Goal: Task Accomplishment & Management: Manage account settings

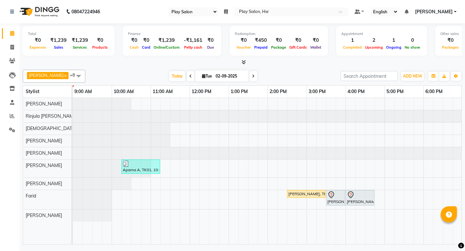
select select "92"
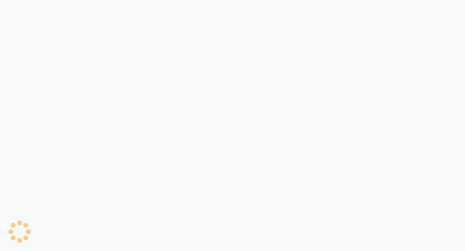
select select "92"
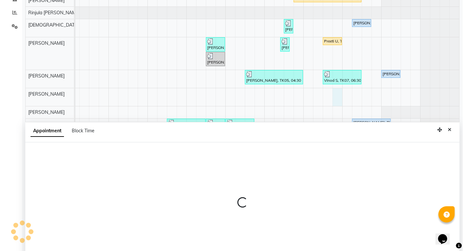
scroll to position [122, 0]
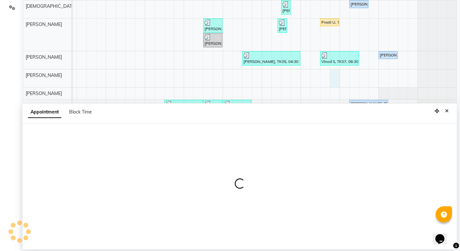
select select "81918"
select select "1125"
select select "tentative"
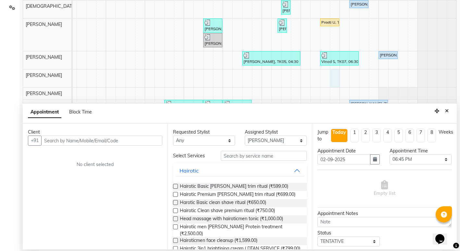
click at [387, 56] on div "[PERSON_NAME], TK08, 08:00 PM-08:30 PM, Loreal Hair Spa Women" at bounding box center [388, 55] width 18 height 6
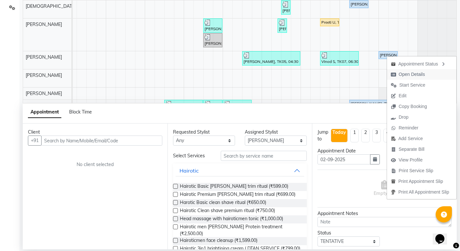
click at [403, 74] on span "Open Details" at bounding box center [412, 74] width 26 height 7
select select "5"
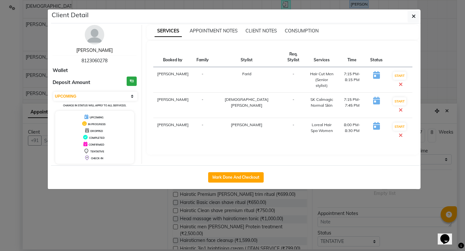
click at [95, 51] on link "[PERSON_NAME]" at bounding box center [94, 50] width 36 height 6
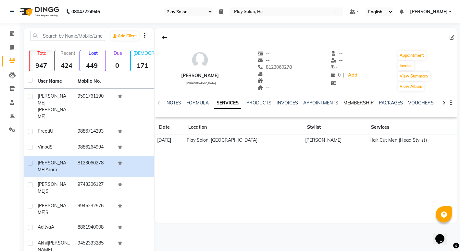
click at [354, 101] on link "MEMBERSHIP" at bounding box center [359, 103] width 30 height 6
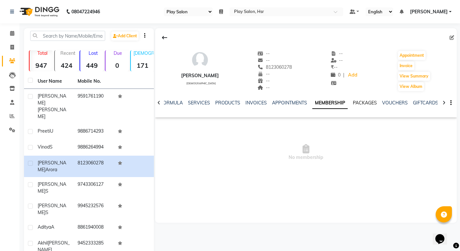
click at [364, 103] on link "PACKAGES" at bounding box center [365, 103] width 24 height 6
click at [385, 102] on link "VOUCHERS" at bounding box center [390, 103] width 26 height 6
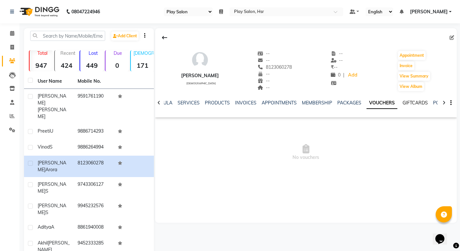
click at [403, 103] on link "GIFTCARDS" at bounding box center [415, 103] width 25 height 6
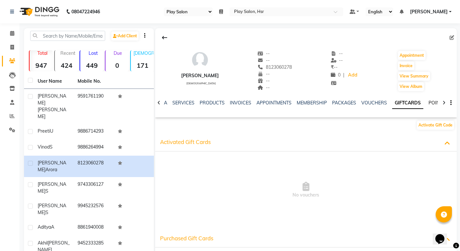
click at [433, 103] on link "POINTS" at bounding box center [437, 103] width 17 height 6
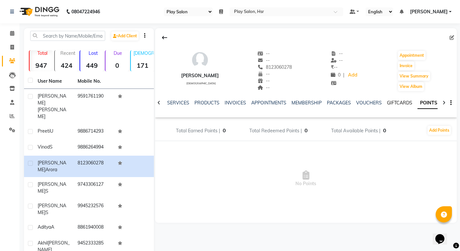
click at [393, 103] on link "GIFTCARDS" at bounding box center [399, 103] width 25 height 6
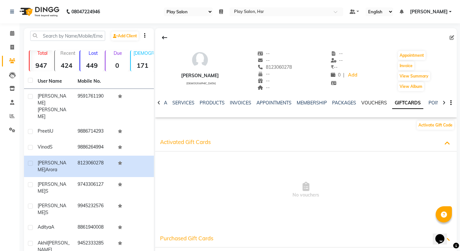
click at [372, 101] on link "VOUCHERS" at bounding box center [375, 103] width 26 height 6
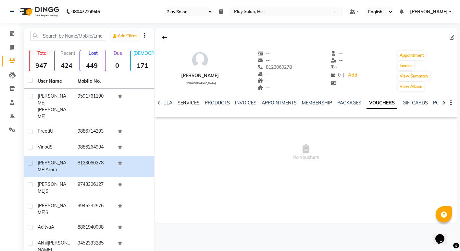
click at [190, 103] on link "SERVICES" at bounding box center [189, 103] width 22 height 6
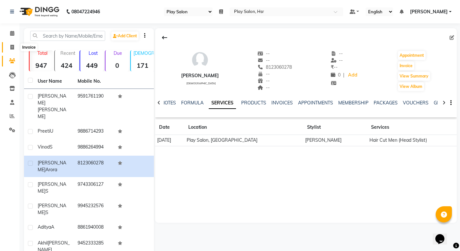
click at [13, 49] on icon at bounding box center [12, 47] width 4 height 5
select select "service"
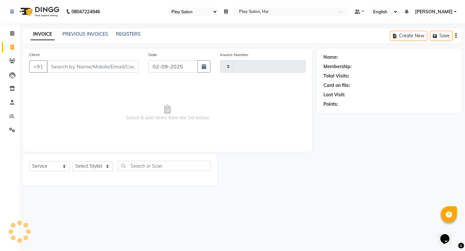
type input "0951"
select select "8358"
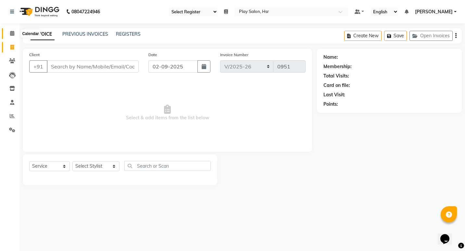
click at [13, 34] on icon at bounding box center [12, 33] width 4 height 5
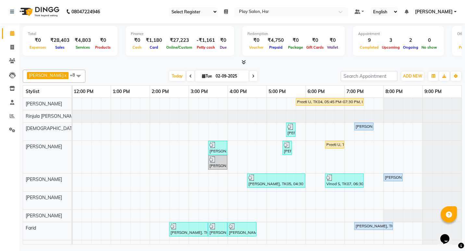
click at [250, 78] on span at bounding box center [254, 76] width 8 height 10
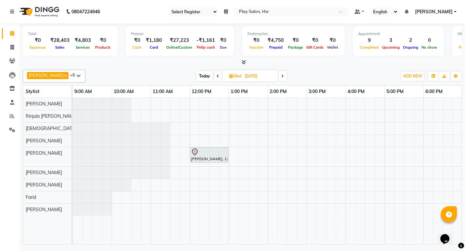
click at [279, 78] on span at bounding box center [283, 76] width 8 height 10
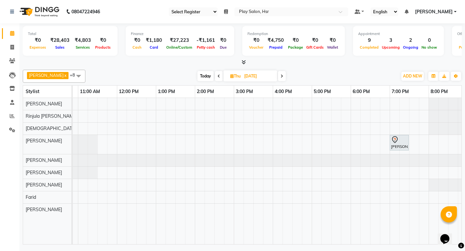
scroll to position [0, 75]
click at [200, 77] on span "Today" at bounding box center [206, 76] width 16 height 10
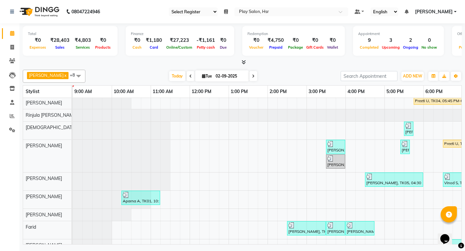
scroll to position [0, 0]
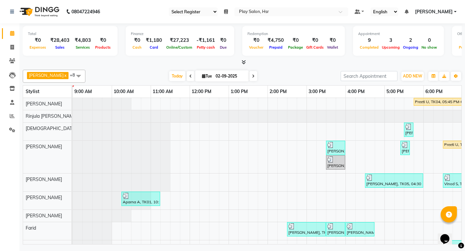
click at [187, 76] on span at bounding box center [191, 76] width 8 height 10
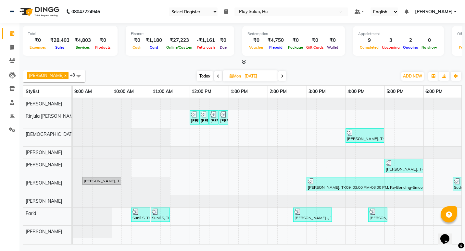
click at [278, 73] on span at bounding box center [282, 76] width 8 height 10
type input "02-09-2025"
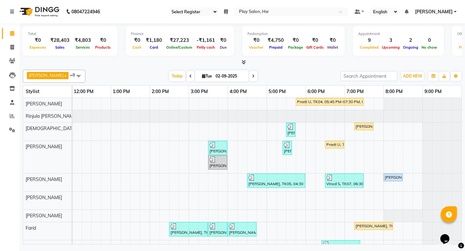
drag, startPoint x: 349, startPoint y: 243, endPoint x: 15, endPoint y: 19, distance: 402.1
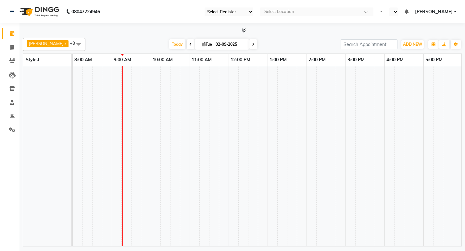
select select "92"
select select "en"
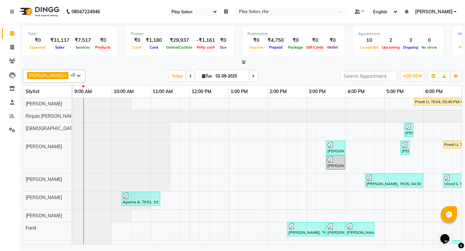
scroll to position [0, 118]
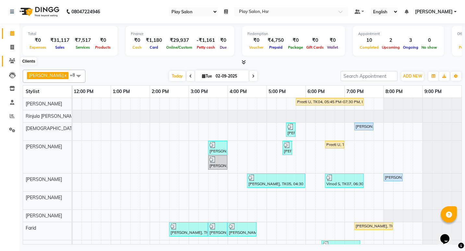
click at [13, 61] on icon at bounding box center [12, 60] width 6 height 5
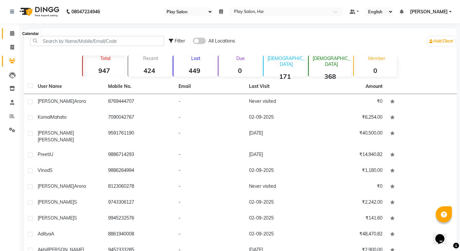
click at [13, 35] on icon at bounding box center [12, 33] width 4 height 5
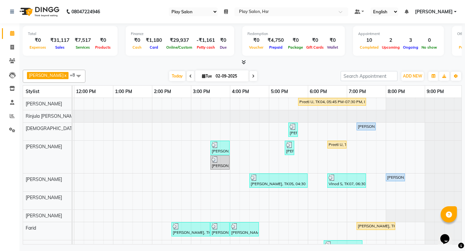
scroll to position [0, 118]
